Goal: Communication & Community: Share content

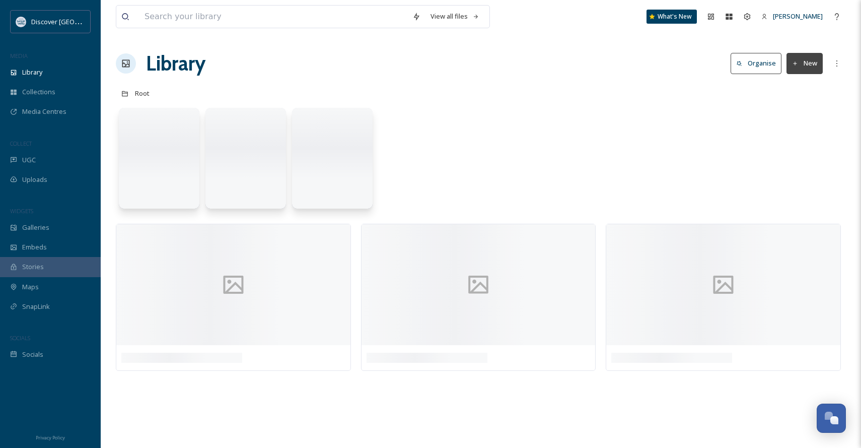
scroll to position [462, 0]
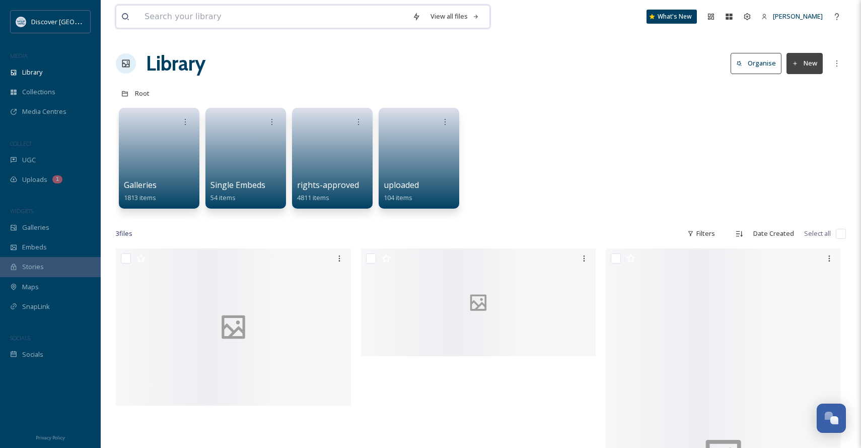
click at [260, 13] on input at bounding box center [273, 17] width 268 height 22
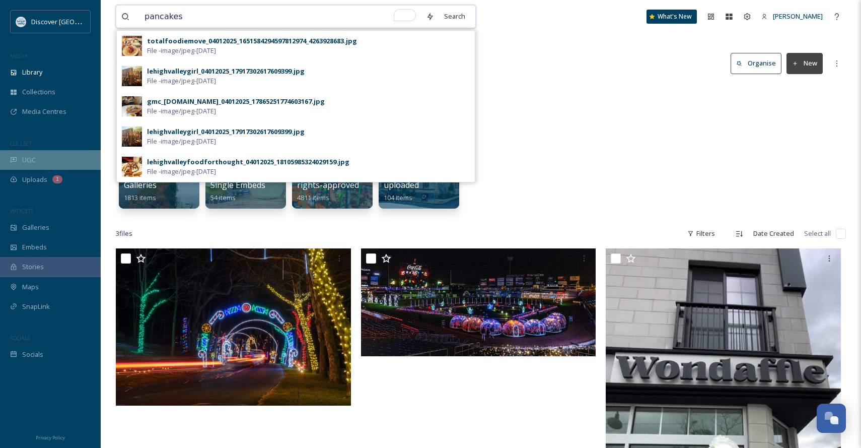
type input "pancakes"
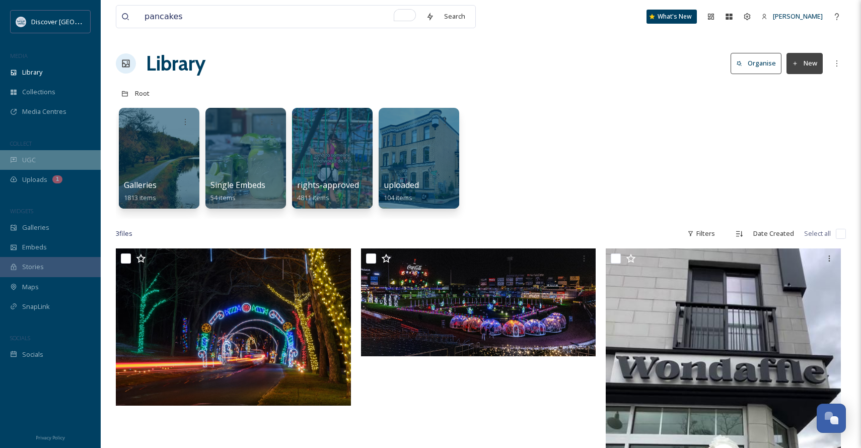
click at [25, 153] on div "UGC" at bounding box center [50, 160] width 101 height 20
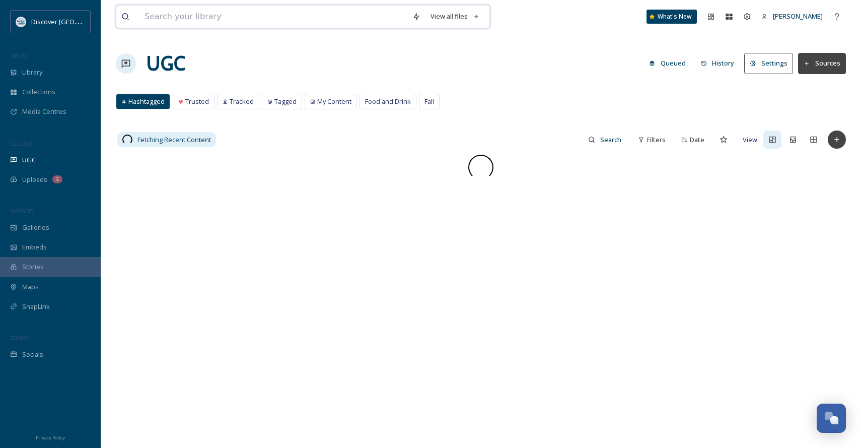
click at [252, 18] on input at bounding box center [273, 17] width 268 height 22
type input "pancakes"
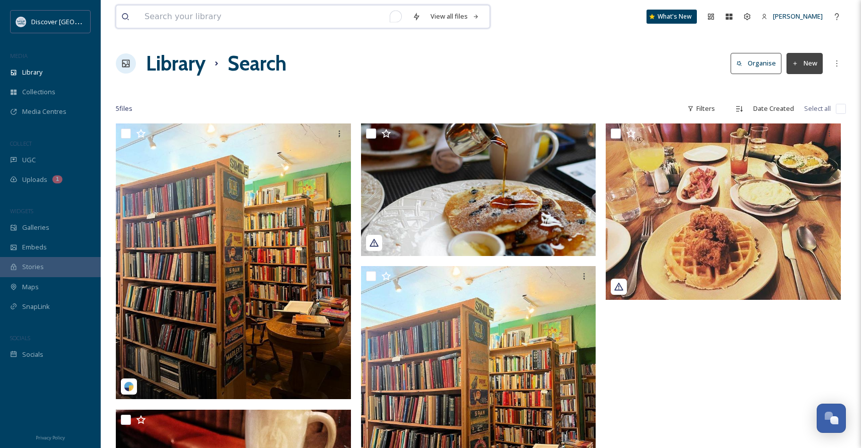
click at [271, 24] on input "To enrich screen reader interactions, please activate Accessibility in Grammarl…" at bounding box center [273, 17] width 268 height 22
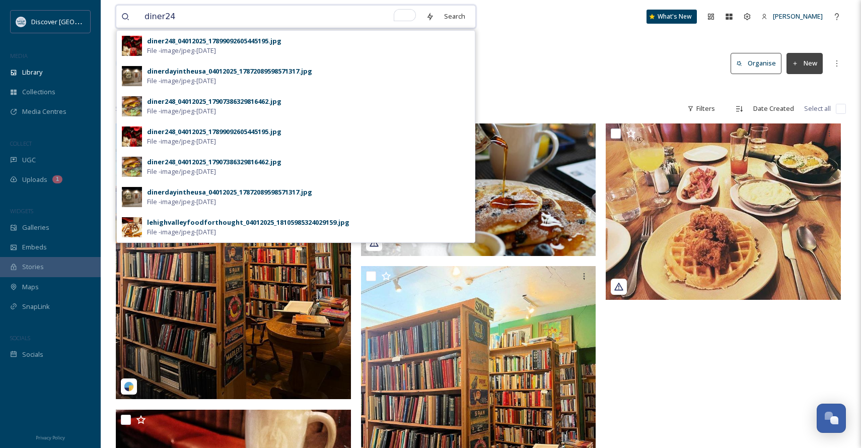
type input "diner248"
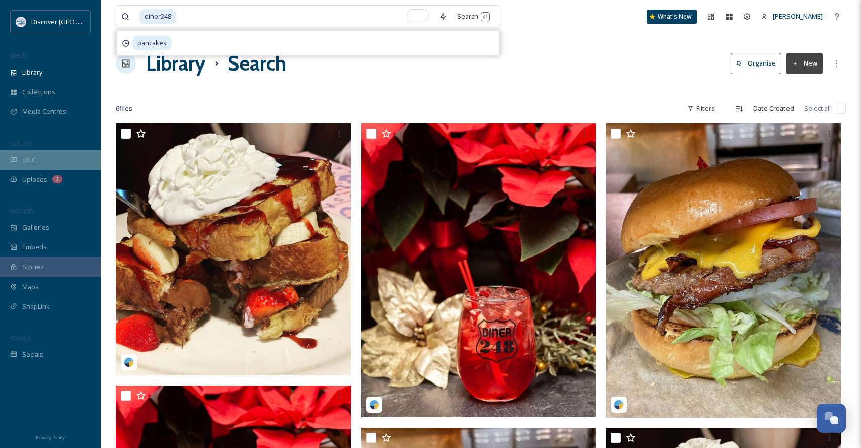
click at [30, 164] on span "UGC" at bounding box center [29, 160] width 14 height 10
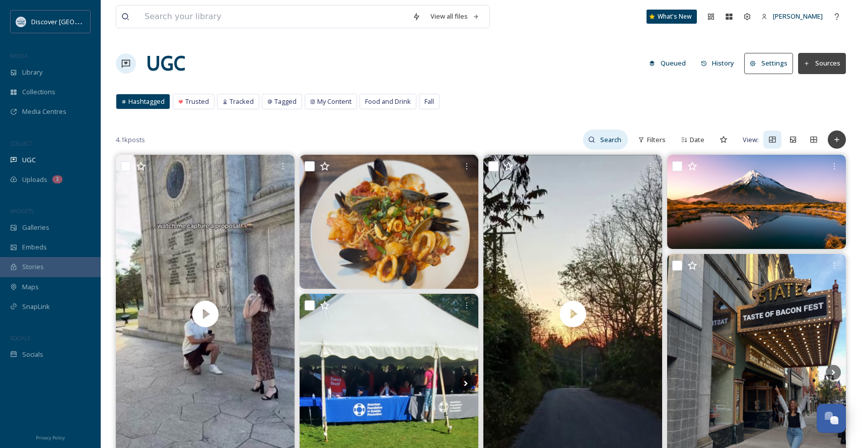
click at [613, 141] on input at bounding box center [611, 139] width 33 height 20
type input "diner248"
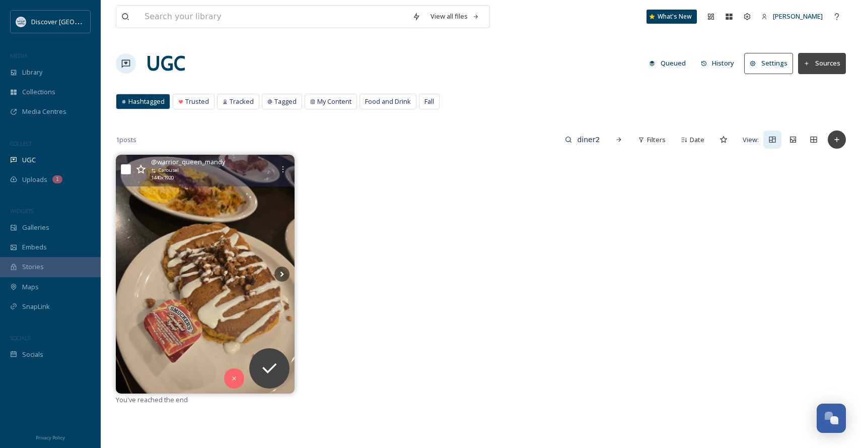
click at [214, 312] on img at bounding box center [205, 274] width 179 height 238
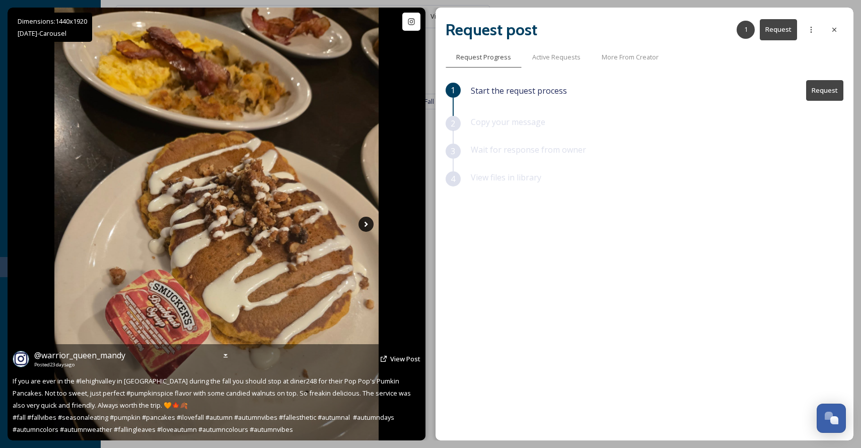
click at [360, 220] on icon at bounding box center [365, 223] width 15 height 15
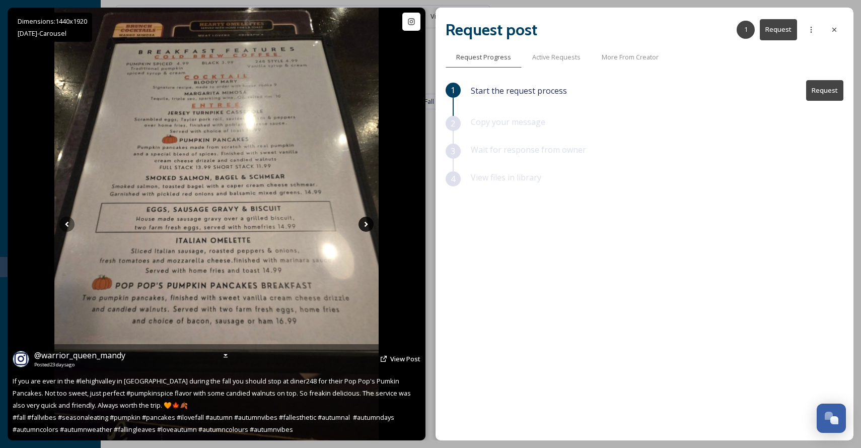
click at [364, 226] on icon at bounding box center [365, 223] width 15 height 15
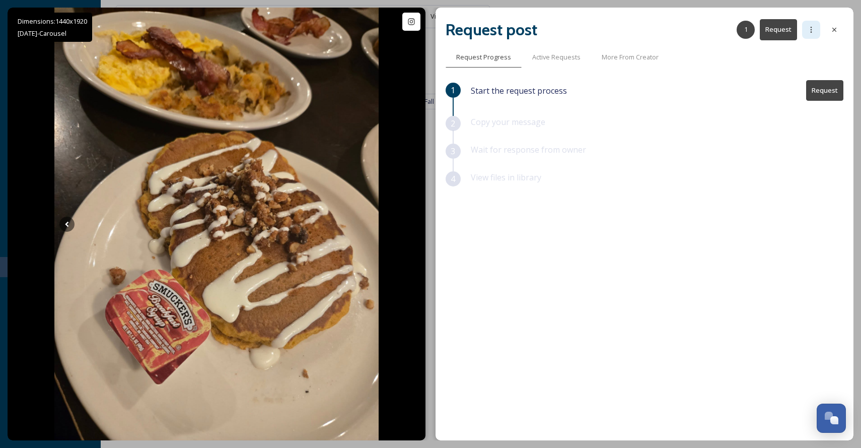
click at [810, 37] on div at bounding box center [811, 30] width 18 height 18
click at [742, 252] on div "1 Start the request process Request 2 Copy your message 3 Wait for response fro…" at bounding box center [645, 234] width 398 height 308
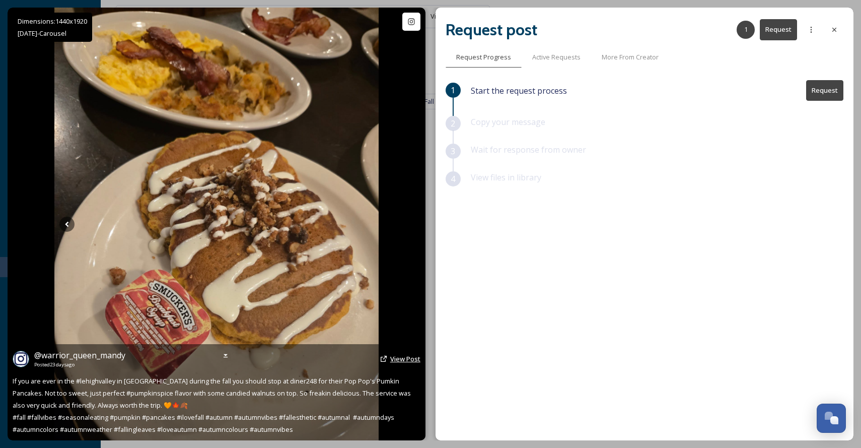
click at [399, 358] on span "View Post" at bounding box center [405, 358] width 30 height 9
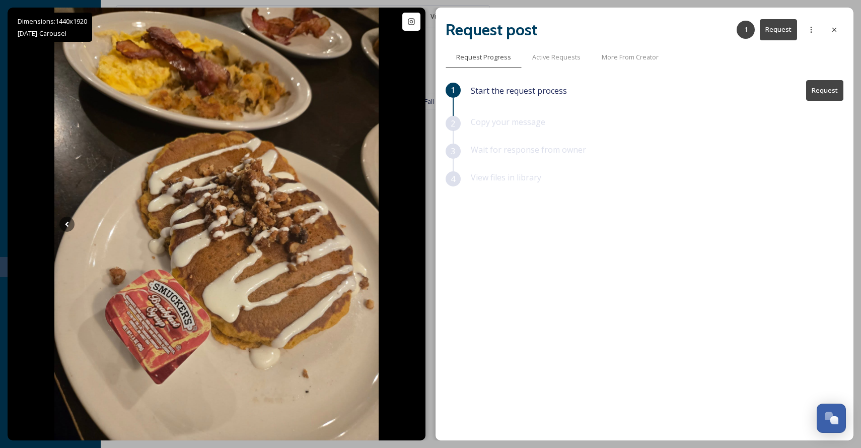
click at [834, 93] on button "Request" at bounding box center [824, 90] width 37 height 21
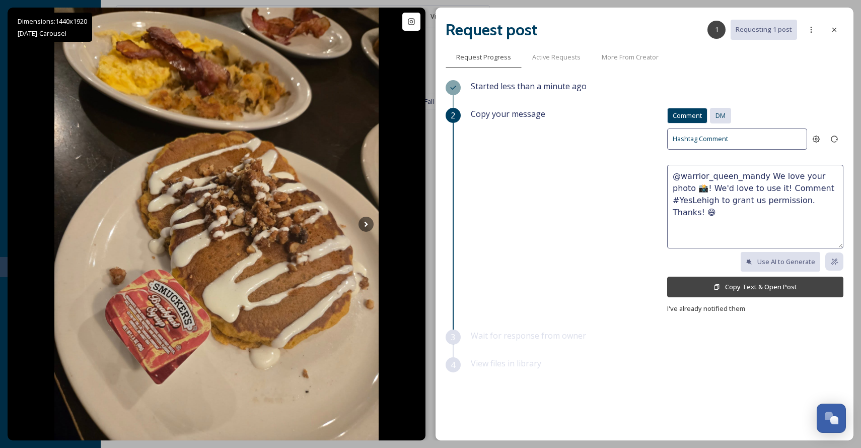
click at [717, 111] on span "DM" at bounding box center [720, 116] width 10 height 10
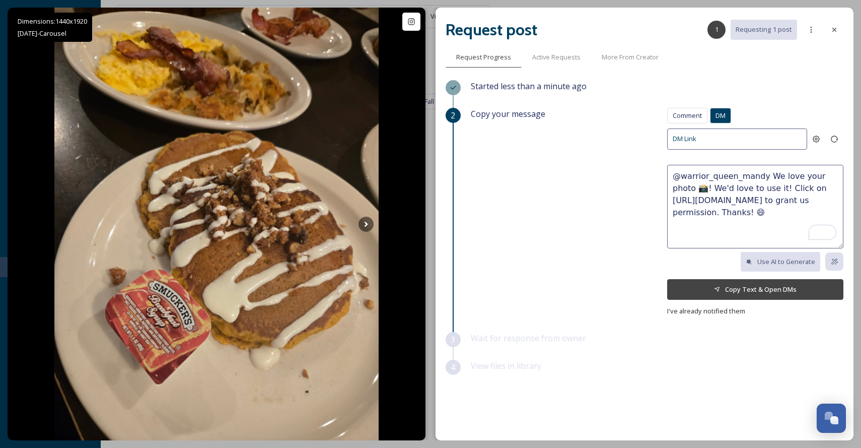
drag, startPoint x: 796, startPoint y: 188, endPoint x: 668, endPoint y: 175, distance: 129.1
click at [668, 175] on textarea "@warrior_queen_mandy We love your photo 📸! We'd love to use it! Click on [URL][…" at bounding box center [755, 207] width 176 height 84
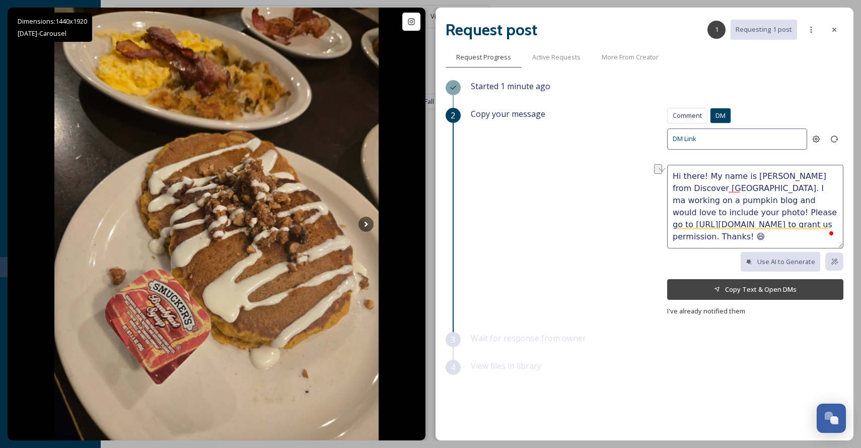
drag, startPoint x: 754, startPoint y: 235, endPoint x: 684, endPoint y: 233, distance: 70.0
click at [684, 233] on textarea "Hi there! My name is [PERSON_NAME] from Discover [GEOGRAPHIC_DATA]. I ma workin…" at bounding box center [755, 207] width 176 height 84
click at [805, 232] on textarea "Hi there! My name is [PERSON_NAME] from Discover [GEOGRAPHIC_DATA]. I ma workin…" at bounding box center [755, 207] width 176 height 84
click at [703, 199] on textarea "Hi there! My name is [PERSON_NAME] from Discover [GEOGRAPHIC_DATA]. I am workin…" at bounding box center [755, 207] width 176 height 84
click at [760, 190] on textarea "Hi there! My name is [PERSON_NAME] from Discover [GEOGRAPHIC_DATA]. I am workin…" at bounding box center [755, 207] width 176 height 84
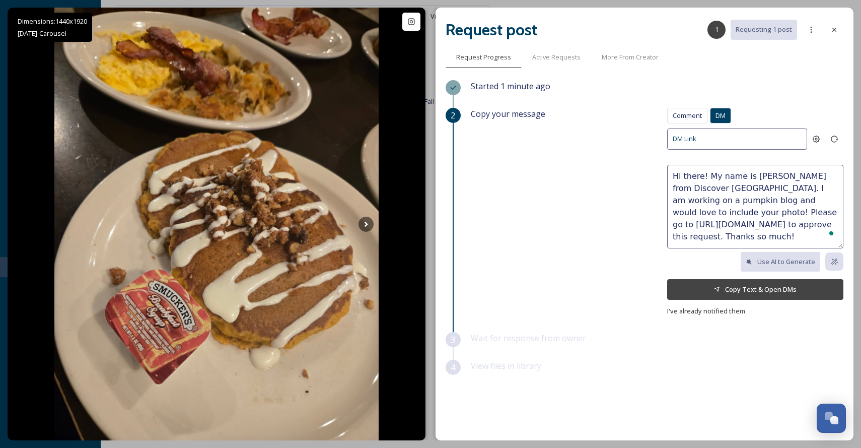
click at [775, 174] on textarea "Hi there! My name is [PERSON_NAME] from Discover [GEOGRAPHIC_DATA]. I am workin…" at bounding box center [755, 207] width 176 height 84
click at [748, 171] on textarea "Hi there! My name is [PERSON_NAME] from Discover [GEOGRAPHIC_DATA]. I am workin…" at bounding box center [755, 207] width 176 height 84
click at [791, 183] on textarea "Hi there! My name is [PERSON_NAME] from Discover [GEOGRAPHIC_DATA]. I am workin…" at bounding box center [755, 207] width 176 height 84
click at [799, 182] on textarea "Hi there! My name is [PERSON_NAME] from Discover [GEOGRAPHIC_DATA]. I am workin…" at bounding box center [755, 207] width 176 height 84
click at [816, 181] on textarea "Hi there! My name is [PERSON_NAME] from Discover [GEOGRAPHIC_DATA]. I am workin…" at bounding box center [755, 207] width 176 height 84
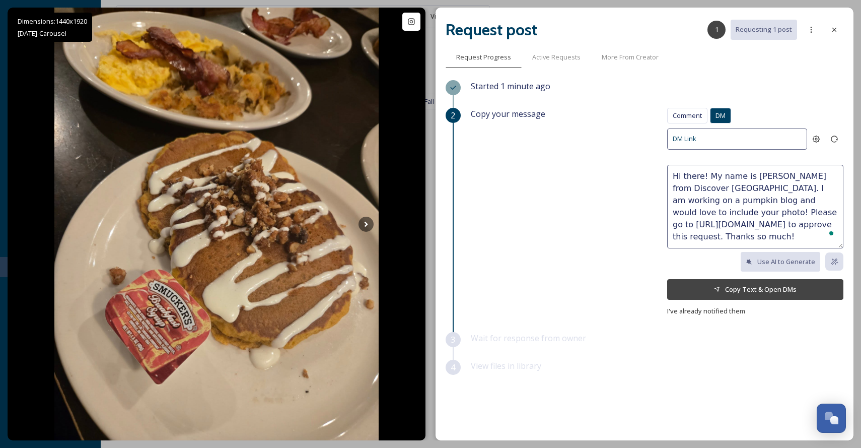
click at [757, 200] on textarea "Hi there! My name is [PERSON_NAME] from Discover [GEOGRAPHIC_DATA]. I am workin…" at bounding box center [755, 207] width 176 height 84
click at [792, 205] on textarea "Hi there! My name is [PERSON_NAME] from Discover [GEOGRAPHIC_DATA]. I am workin…" at bounding box center [755, 207] width 176 height 84
click at [746, 215] on textarea "Hi there! My name is [PERSON_NAME] from Discover [GEOGRAPHIC_DATA]. I am workin…" at bounding box center [755, 207] width 176 height 84
click at [758, 211] on textarea "Hi there! My name is [PERSON_NAME] from Discover [GEOGRAPHIC_DATA]. I am workin…" at bounding box center [755, 207] width 176 height 84
click at [739, 209] on textarea "Hi there! My name is [PERSON_NAME] from Discover [GEOGRAPHIC_DATA]. I am workin…" at bounding box center [755, 207] width 176 height 84
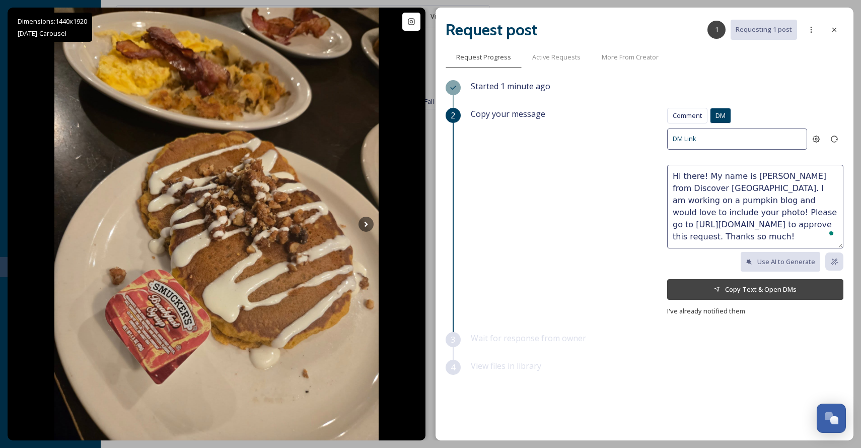
click at [770, 209] on textarea "Hi there! My name is [PERSON_NAME] from Discover [GEOGRAPHIC_DATA]. I am workin…" at bounding box center [755, 207] width 176 height 84
type textarea "Hi there! My name is [PERSON_NAME] from Discover [GEOGRAPHIC_DATA]. I am workin…"
click at [792, 288] on button "Copy Text & Open DMs" at bounding box center [755, 289] width 176 height 21
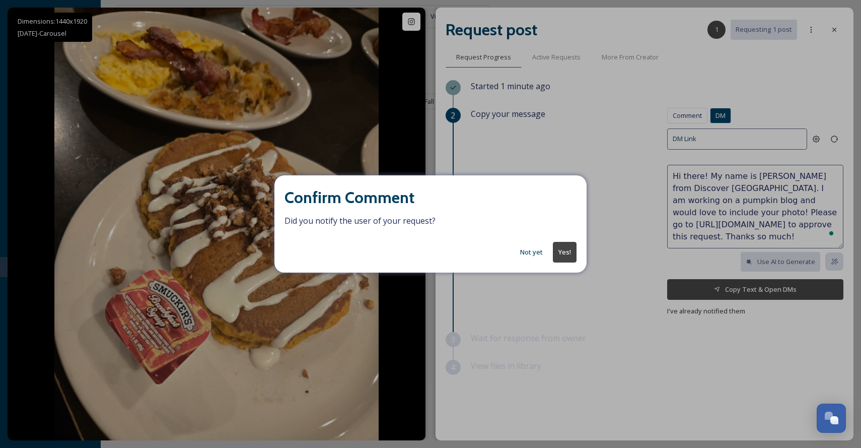
click at [537, 254] on button "Not yet" at bounding box center [531, 252] width 33 height 20
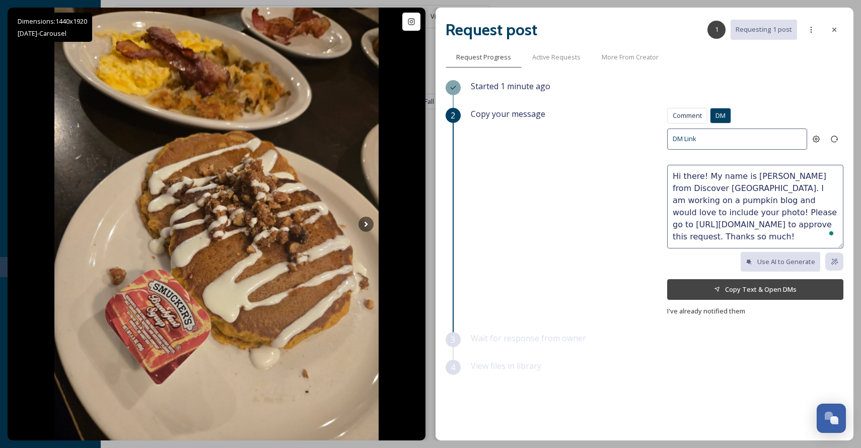
click at [787, 282] on button "Copy Text & Open DMs" at bounding box center [755, 289] width 176 height 21
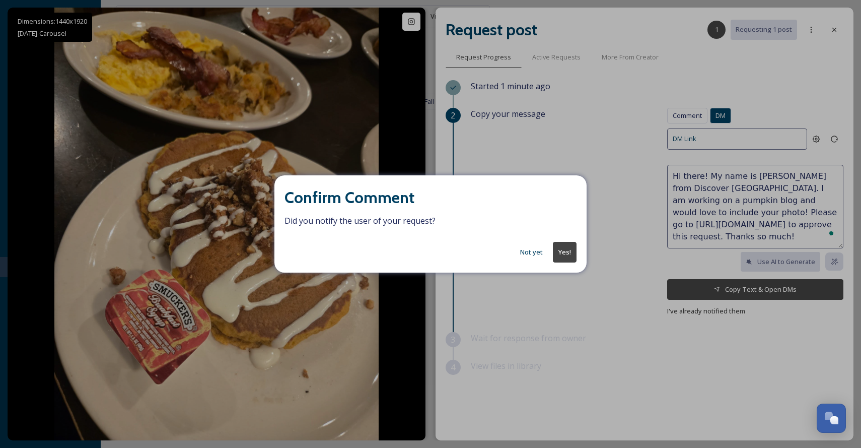
click at [559, 249] on button "Yes!" at bounding box center [565, 252] width 24 height 21
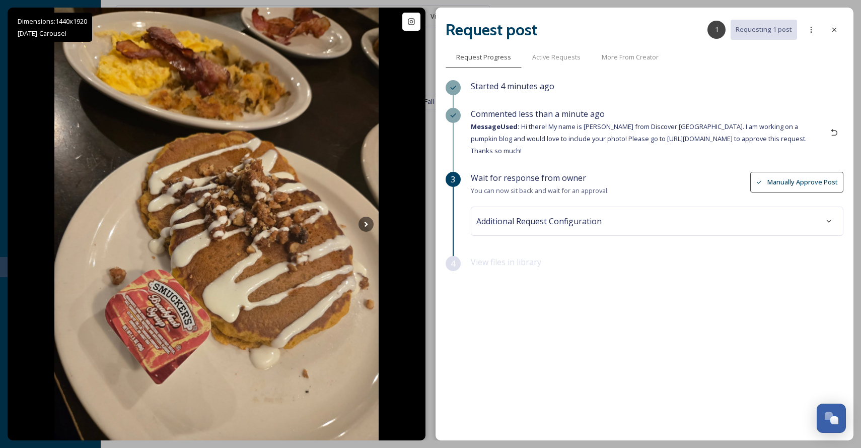
click at [640, 217] on div "Additional Request Configuration" at bounding box center [656, 221] width 361 height 18
click at [659, 160] on div "Commented less than a minute ago Message Used: Hi there! My name is [PERSON_NAM…" at bounding box center [657, 140] width 373 height 64
click at [806, 331] on button "Save Changes" at bounding box center [807, 331] width 55 height 21
click at [541, 372] on div "View files in library" at bounding box center [657, 381] width 373 height 28
click at [834, 29] on icon at bounding box center [834, 30] width 4 height 4
